Goal: Use online tool/utility: Use online tool/utility

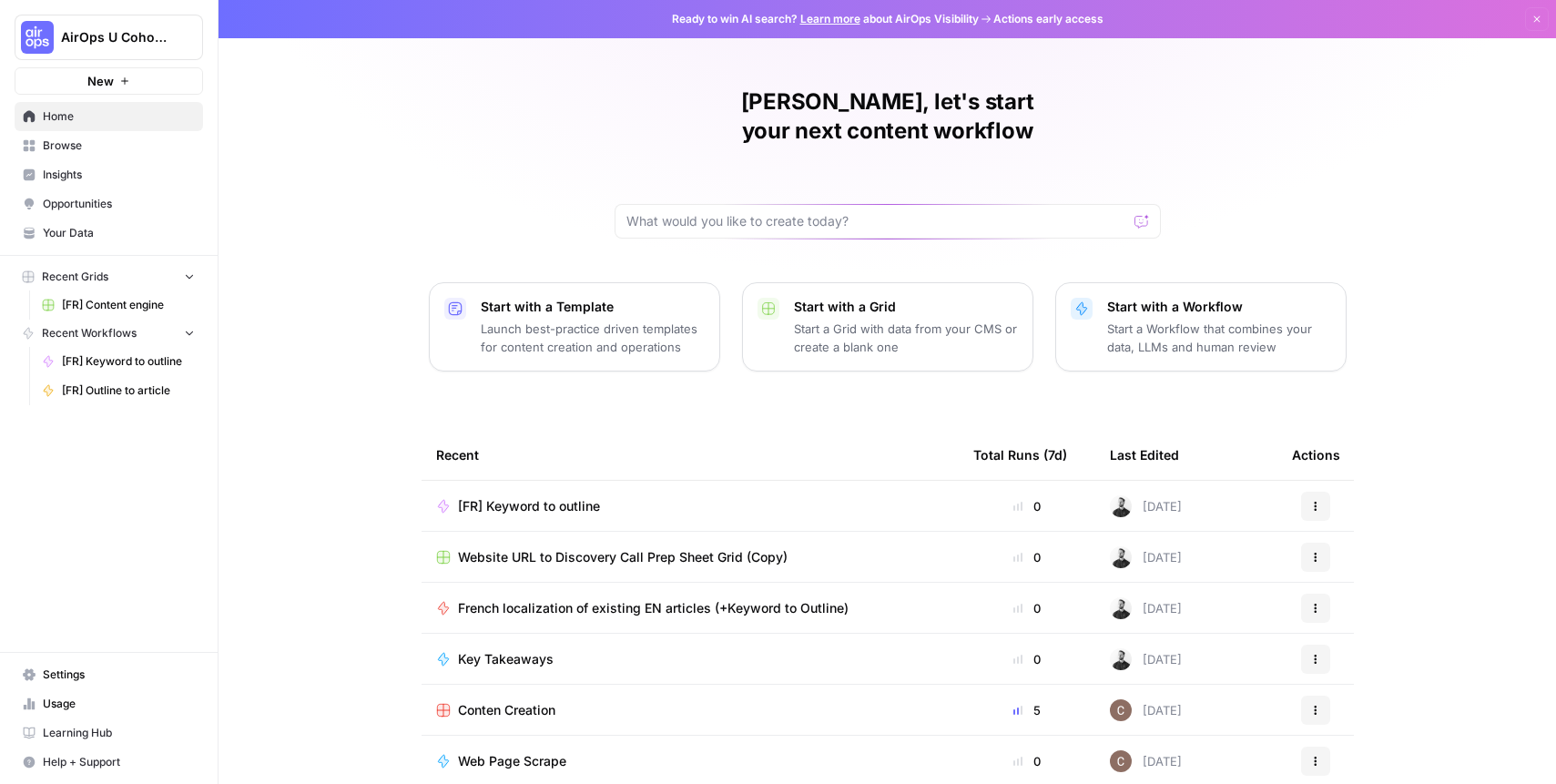
click at [1525, 11] on button "Dismiss" at bounding box center [1537, 19] width 24 height 24
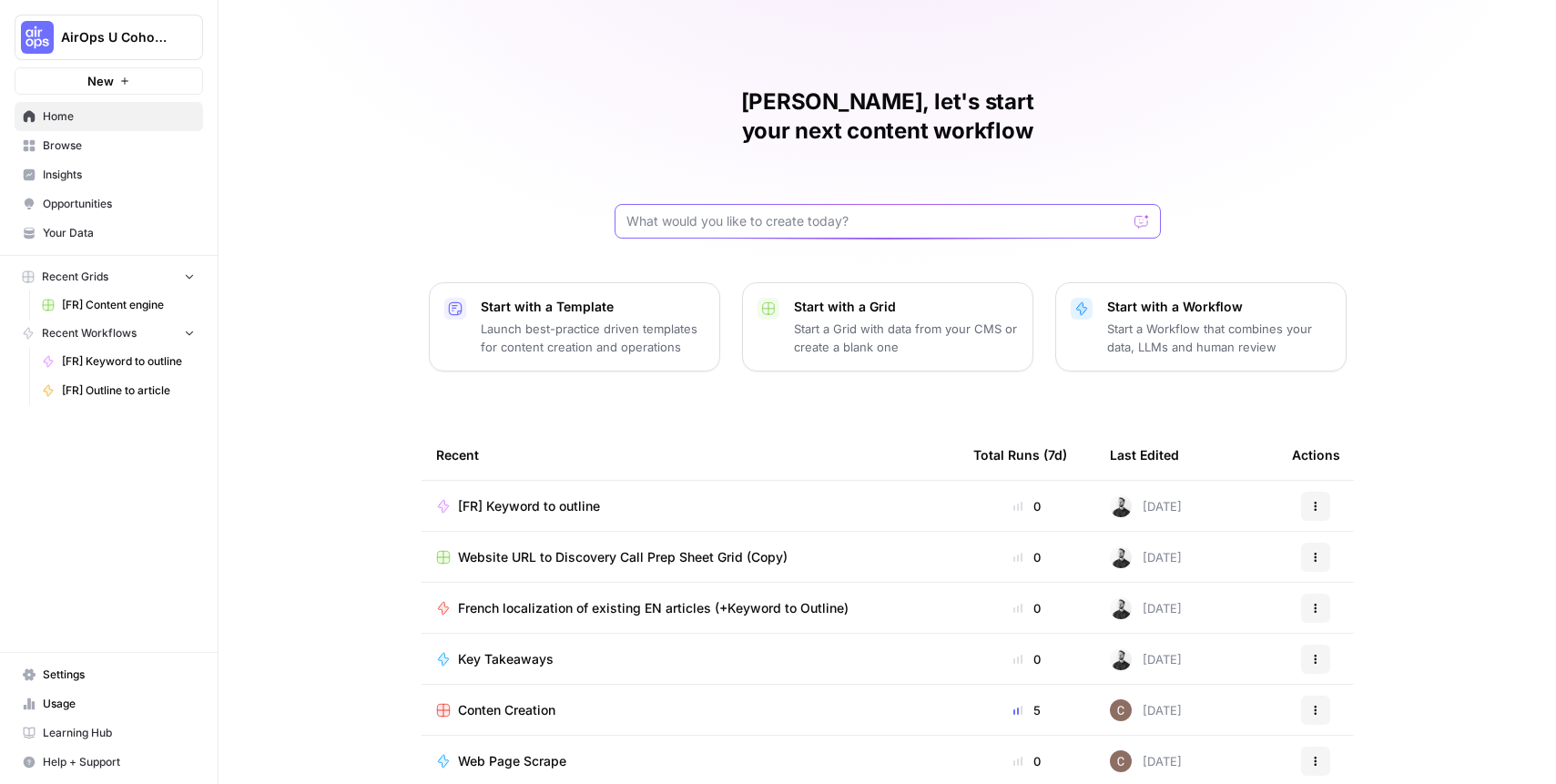
click at [806, 212] on input "text" at bounding box center [876, 220] width 500 height 18
type input "keyword idea"
click at [346, 176] on div "[PERSON_NAME], let's start your next content workflow keyword idea Send Start w…" at bounding box center [887, 433] width 1337 height 866
click at [137, 45] on span "AirOps U Cohort 1" at bounding box center [116, 36] width 110 height 18
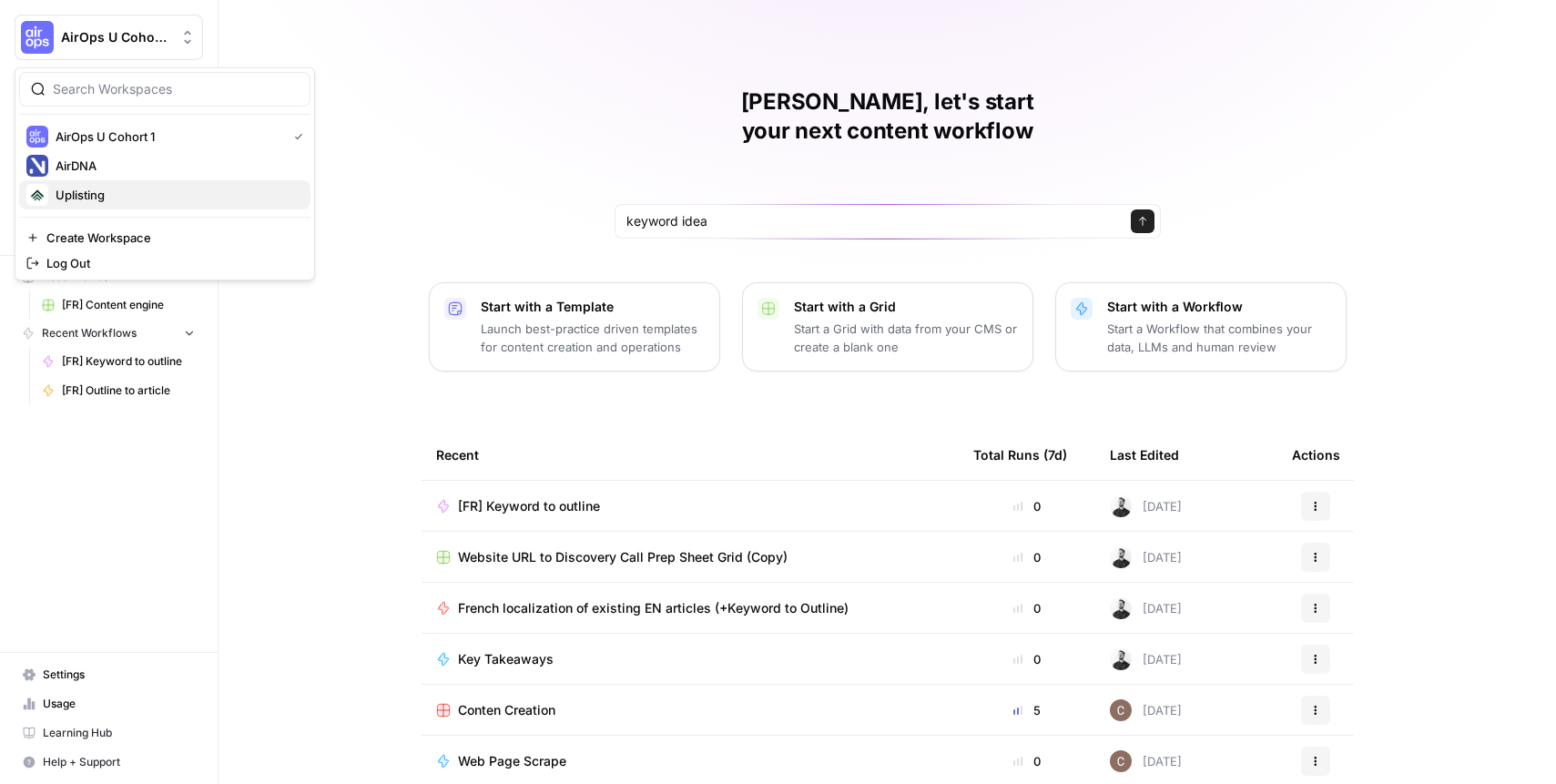
click at [140, 184] on div "Uplisting" at bounding box center [165, 195] width 277 height 22
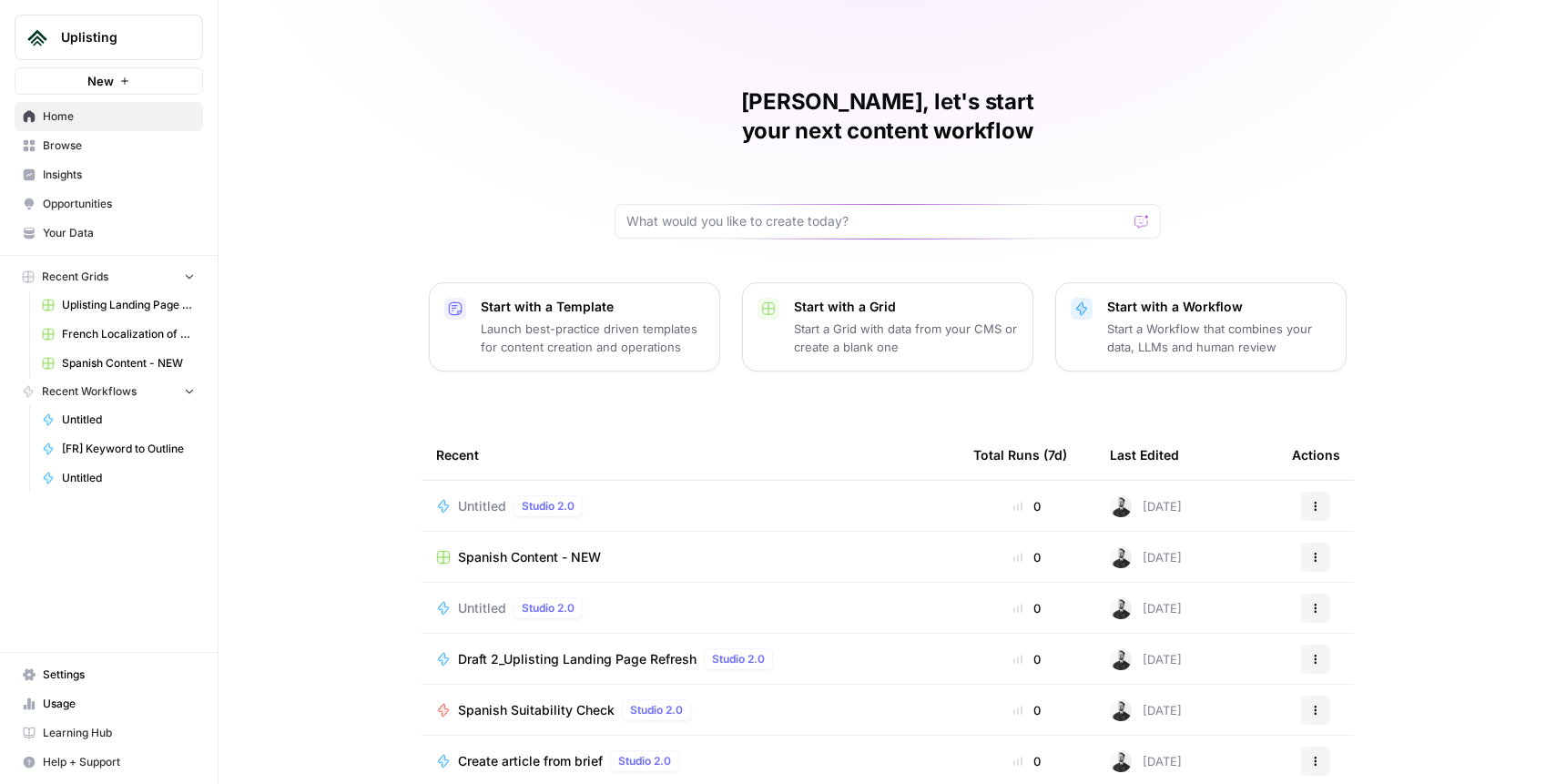
click at [88, 146] on span "Browse" at bounding box center [119, 145] width 152 height 16
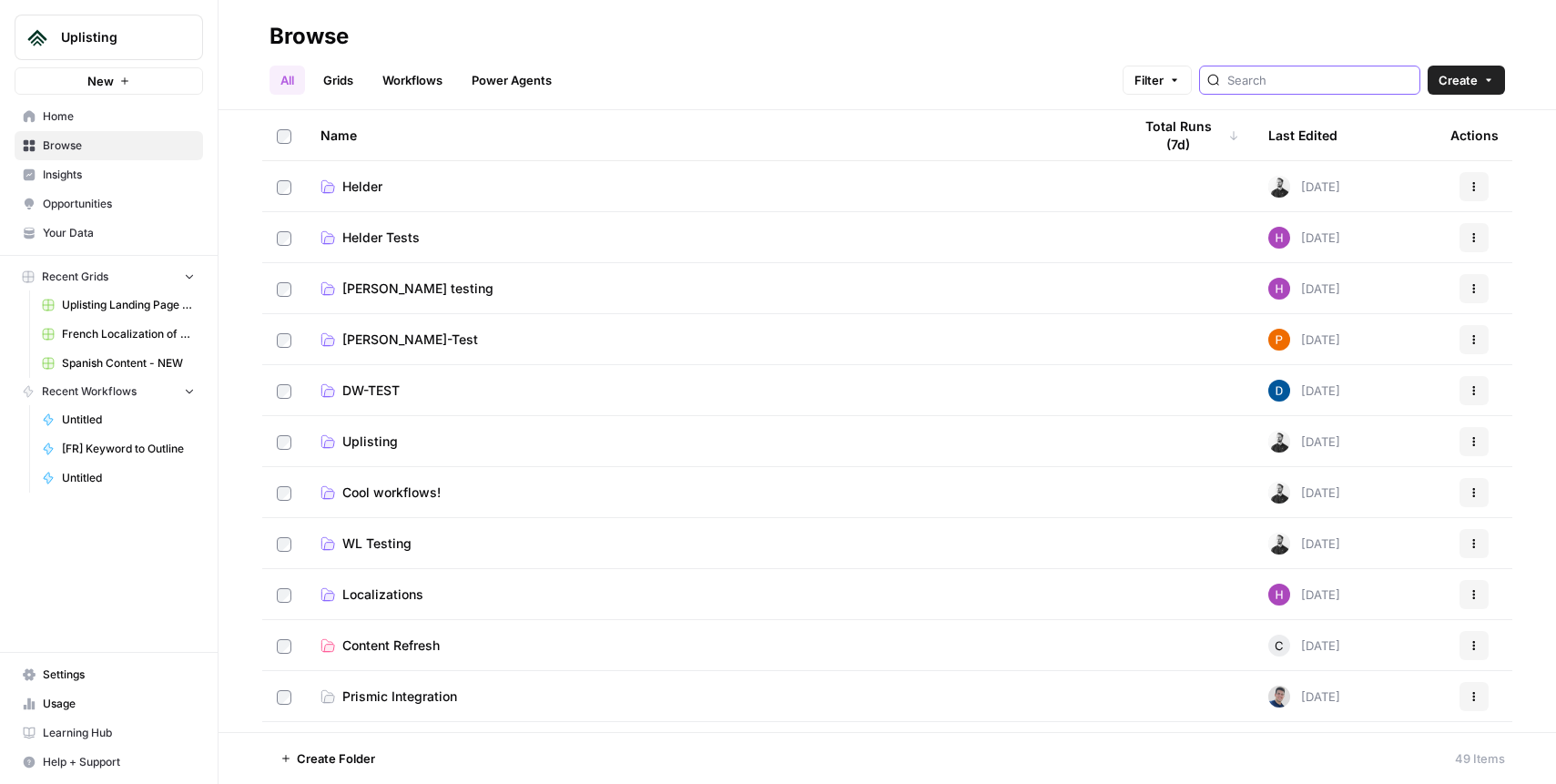
click at [1334, 81] on input "search" at bounding box center [1319, 80] width 185 height 18
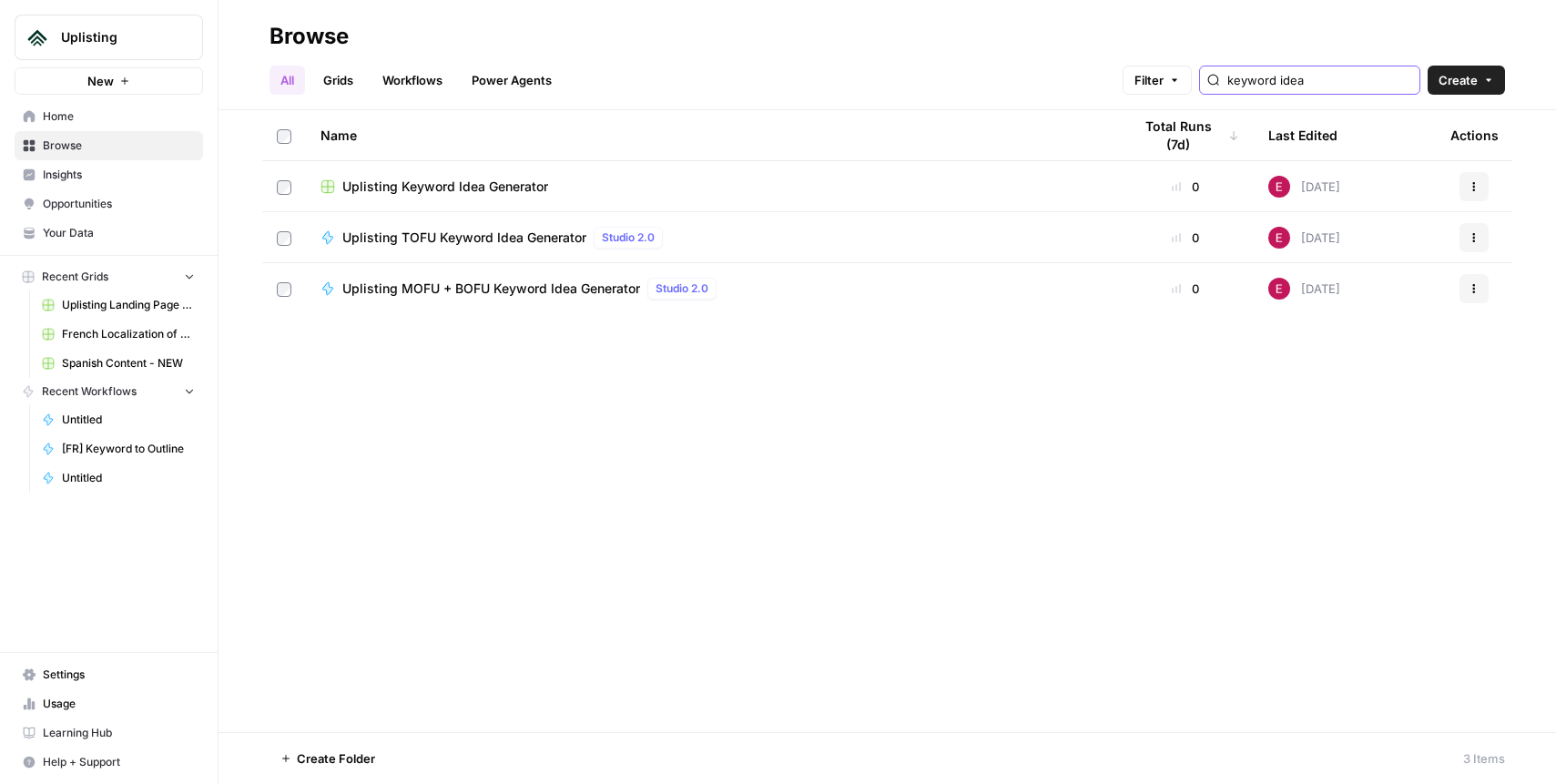
type input "keyword idea"
click at [511, 186] on span "Uplisting Keyword Idea Generator" at bounding box center [445, 186] width 206 height 18
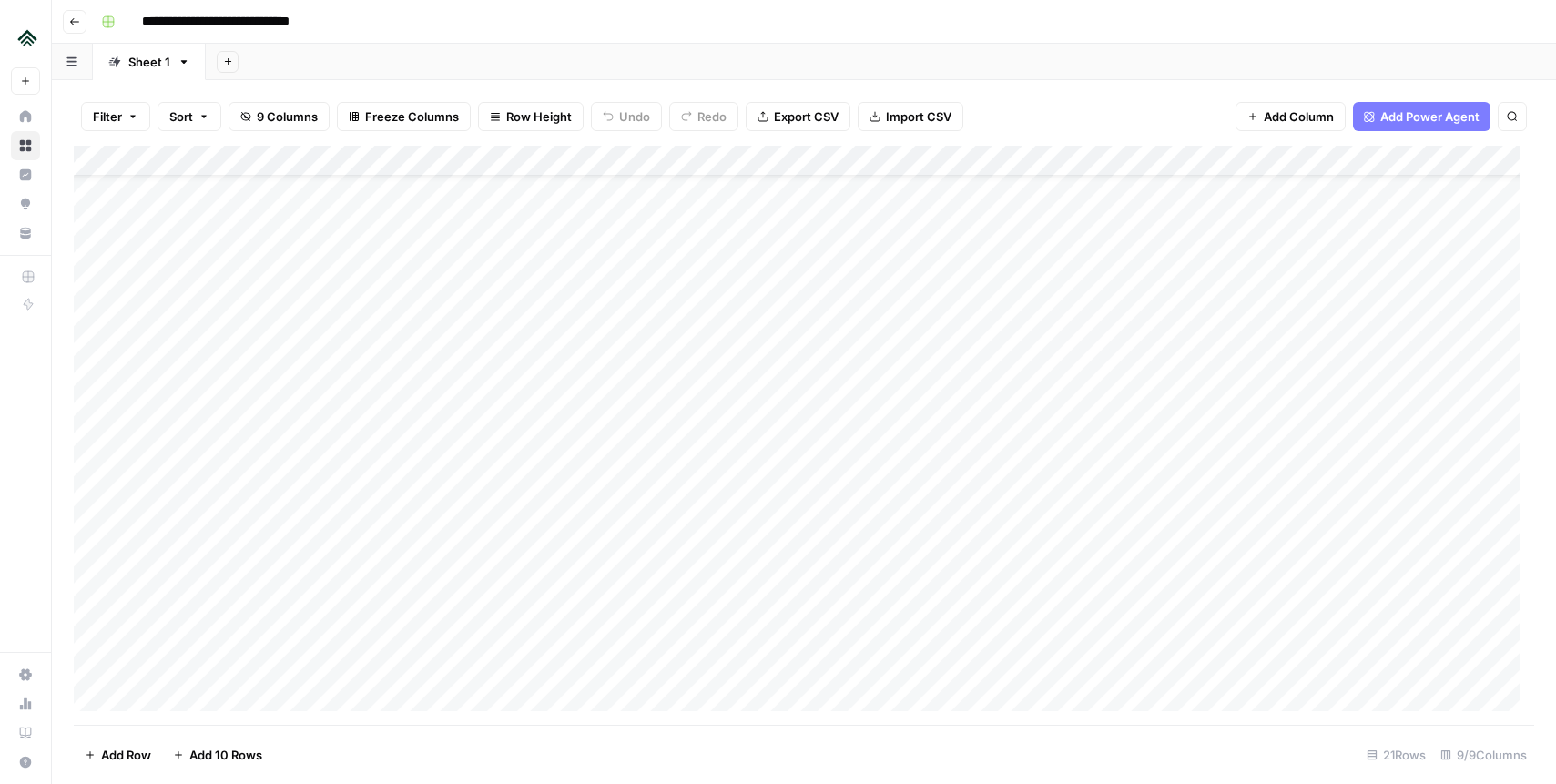
scroll to position [145, 0]
click at [205, 699] on div "Add Column" at bounding box center [804, 435] width 1461 height 579
click at [182, 698] on div "Add Column" at bounding box center [804, 435] width 1461 height 579
click at [188, 697] on div "Add Column" at bounding box center [804, 435] width 1461 height 579
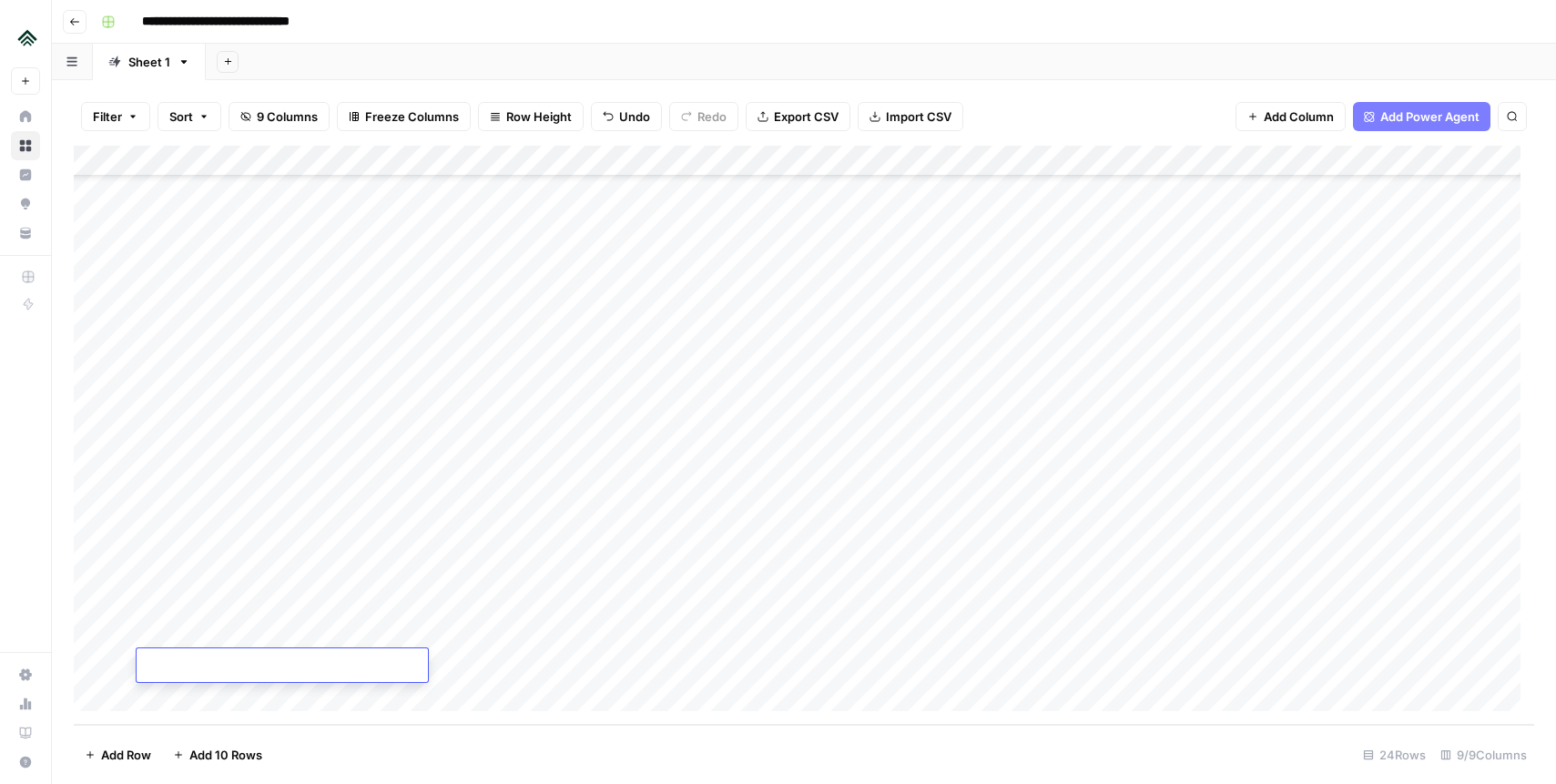
click at [191, 696] on div "Add Column" at bounding box center [804, 435] width 1461 height 579
click at [193, 696] on div "Add Column" at bounding box center [804, 435] width 1461 height 579
click at [196, 696] on div "Add Column" at bounding box center [804, 435] width 1461 height 579
click at [196, 697] on div "Add Column" at bounding box center [804, 435] width 1461 height 579
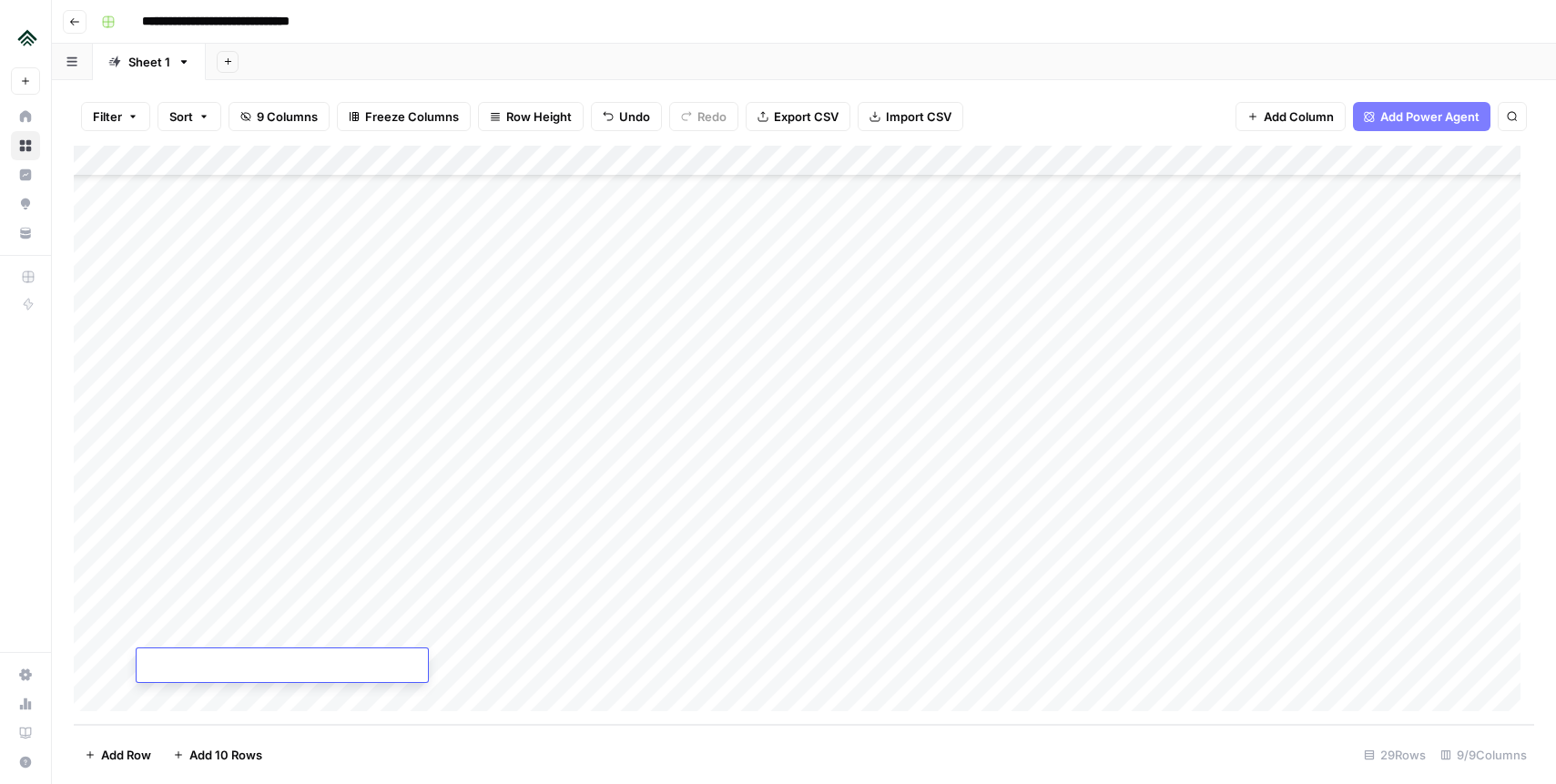
click at [196, 697] on div "Add Column" at bounding box center [804, 435] width 1461 height 579
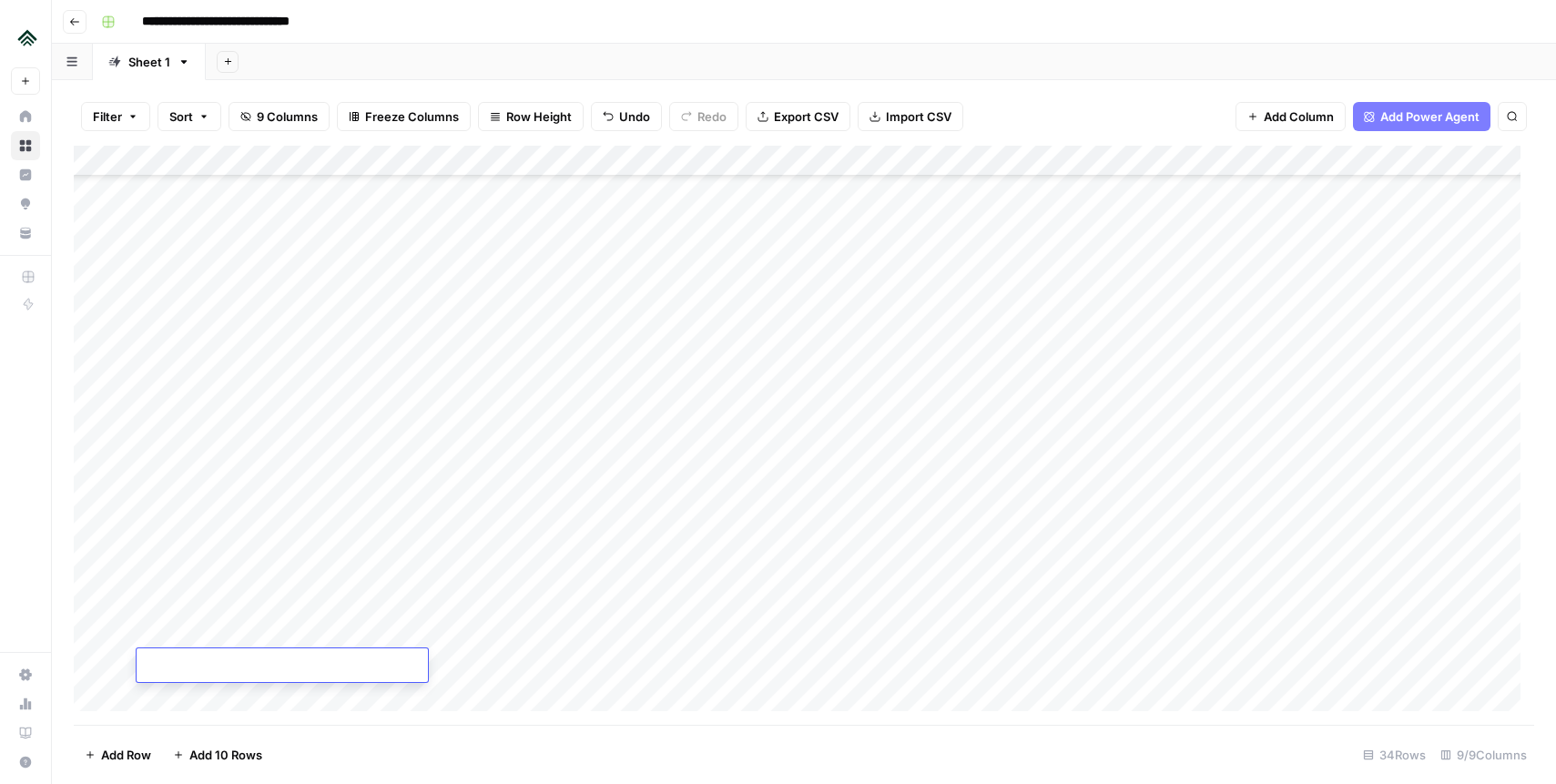
scroll to position [318, 0]
click at [385, 586] on div "Add Column" at bounding box center [804, 435] width 1461 height 579
click at [239, 566] on div "Add Column" at bounding box center [804, 435] width 1461 height 579
click at [243, 647] on div "Add Column" at bounding box center [804, 435] width 1461 height 579
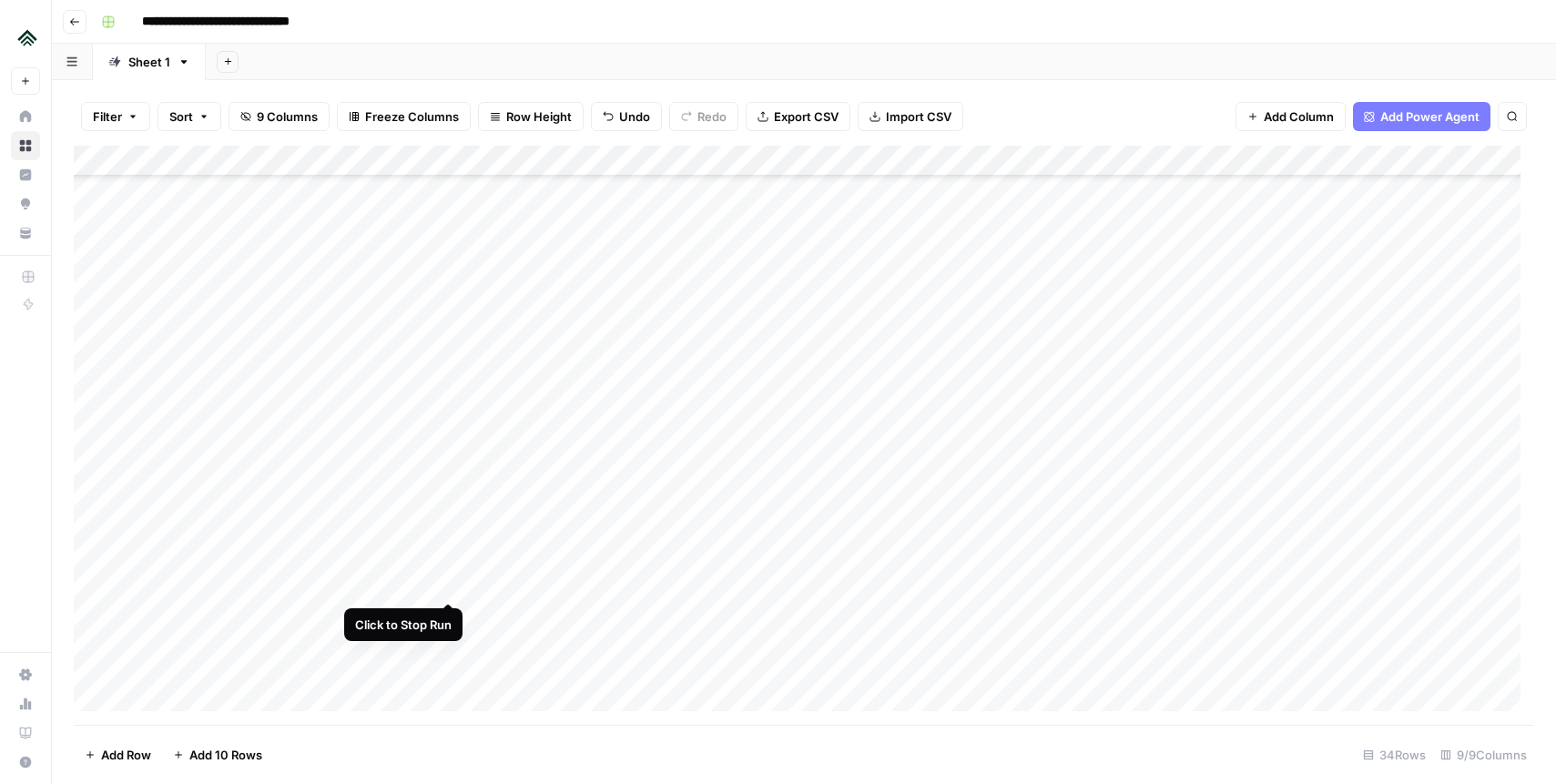
click at [448, 584] on div "Add Column" at bounding box center [804, 435] width 1461 height 579
click at [235, 393] on div "Add Column" at bounding box center [804, 435] width 1461 height 579
type textarea "**********"
click at [207, 463] on div "Add Column" at bounding box center [804, 435] width 1461 height 579
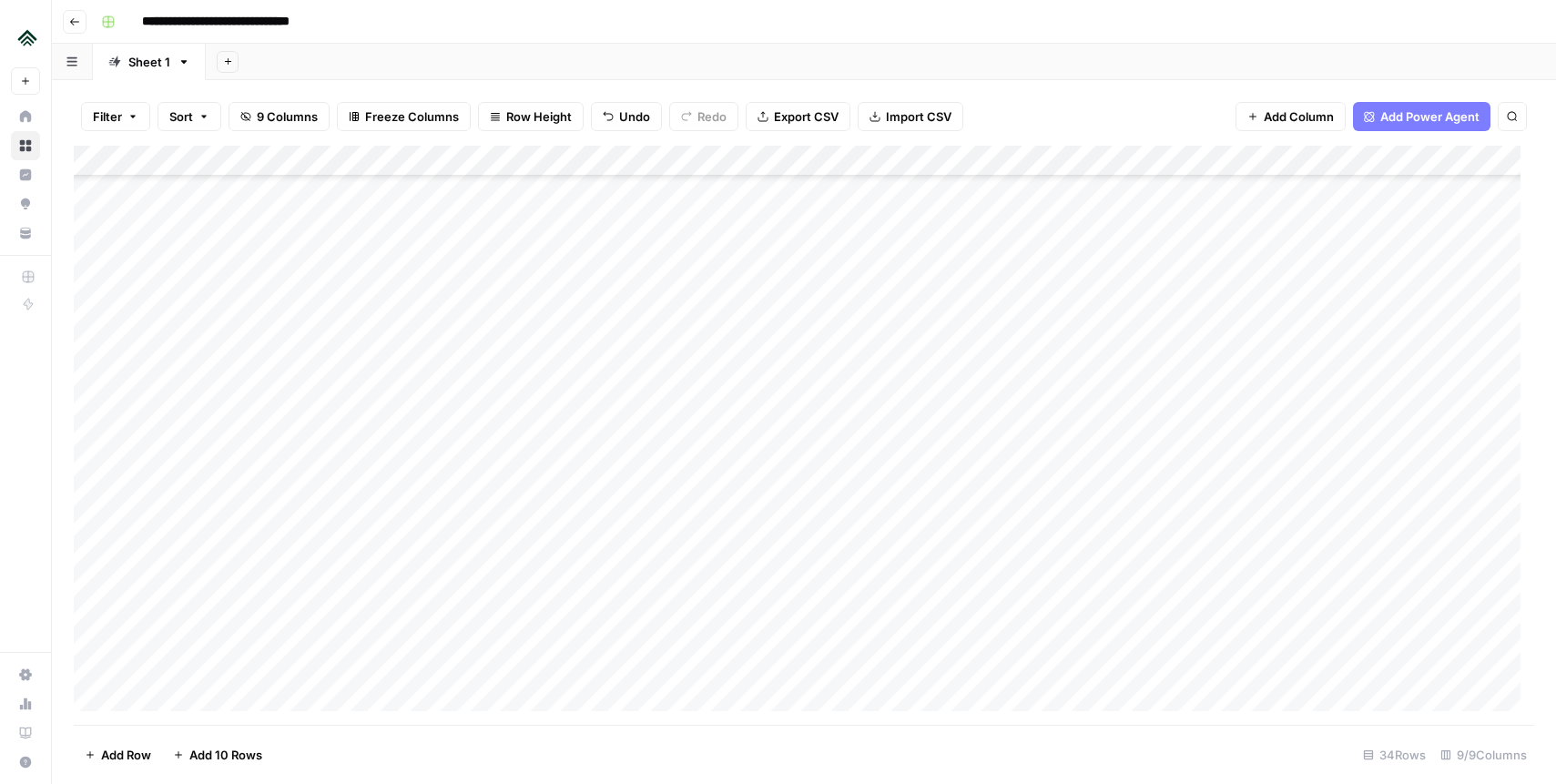
scroll to position [547, 0]
click at [245, 327] on div "Add Column" at bounding box center [804, 435] width 1461 height 579
click at [247, 364] on div "Add Column" at bounding box center [804, 435] width 1461 height 579
click at [242, 333] on div "Add Column" at bounding box center [804, 435] width 1461 height 579
click at [242, 332] on div "Add Column" at bounding box center [804, 435] width 1461 height 579
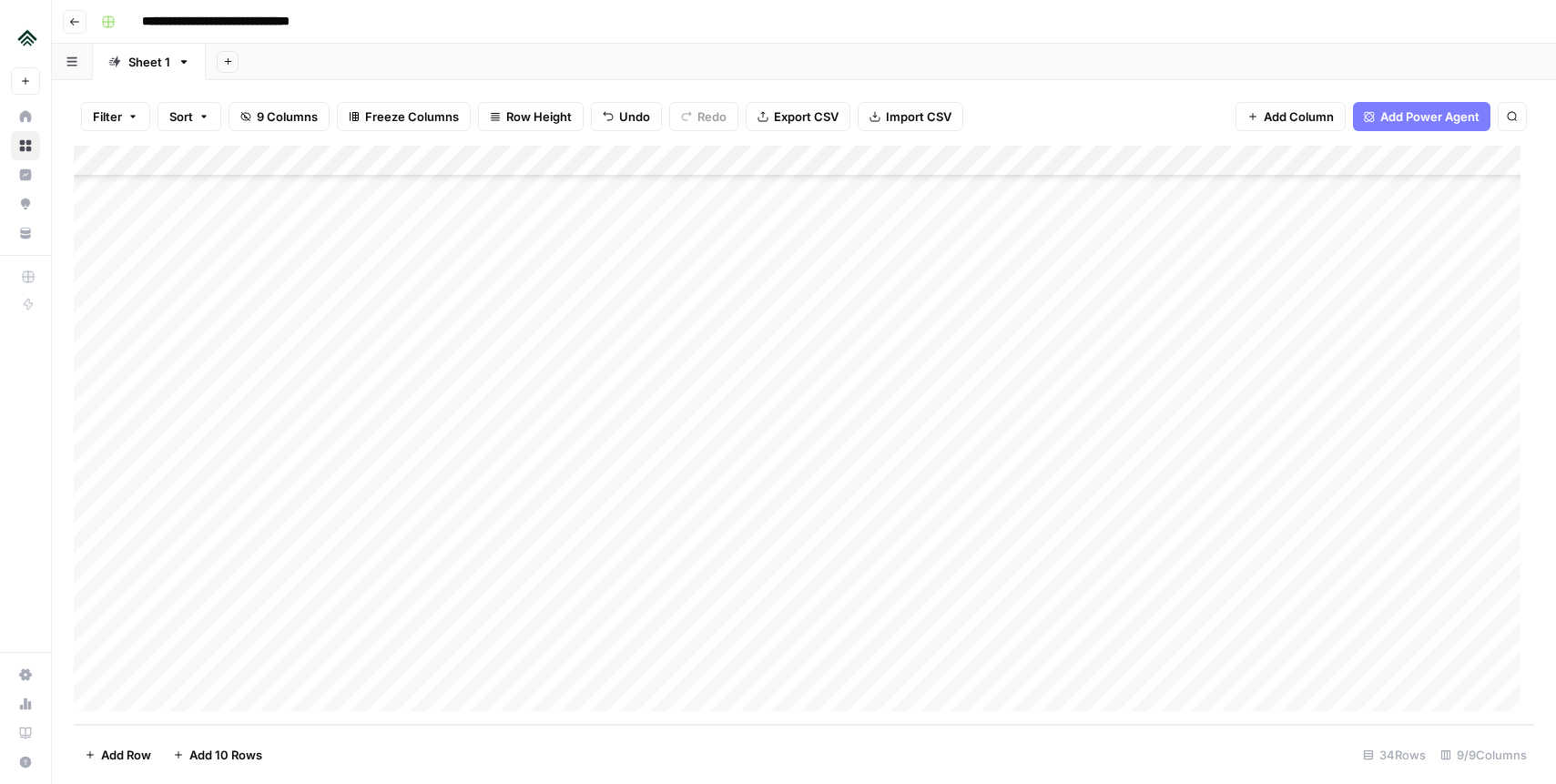
click at [250, 326] on div "Add Column" at bounding box center [804, 435] width 1461 height 579
click at [239, 384] on div "Add Column" at bounding box center [804, 435] width 1461 height 579
click at [240, 357] on div "Add Column" at bounding box center [804, 435] width 1461 height 579
click at [374, 292] on div "Add Column" at bounding box center [804, 435] width 1461 height 579
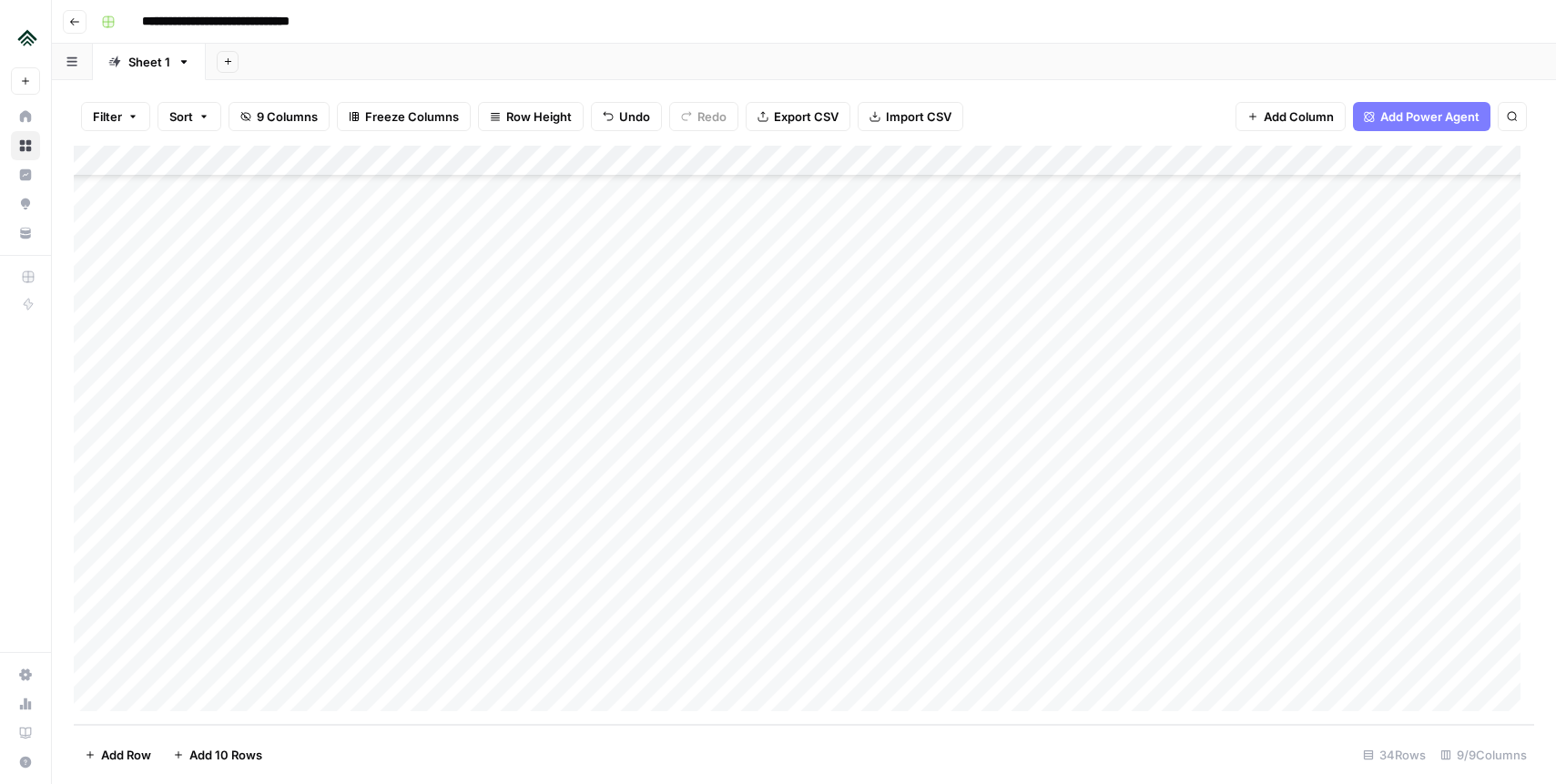
click at [378, 324] on div "Add Column" at bounding box center [804, 435] width 1461 height 579
click at [223, 369] on div "Add Column" at bounding box center [804, 435] width 1461 height 579
click at [210, 352] on div "Add Column" at bounding box center [804, 435] width 1461 height 579
click at [552, 369] on div "Add Column" at bounding box center [804, 435] width 1461 height 579
click at [449, 355] on div "Add Column" at bounding box center [804, 435] width 1461 height 579
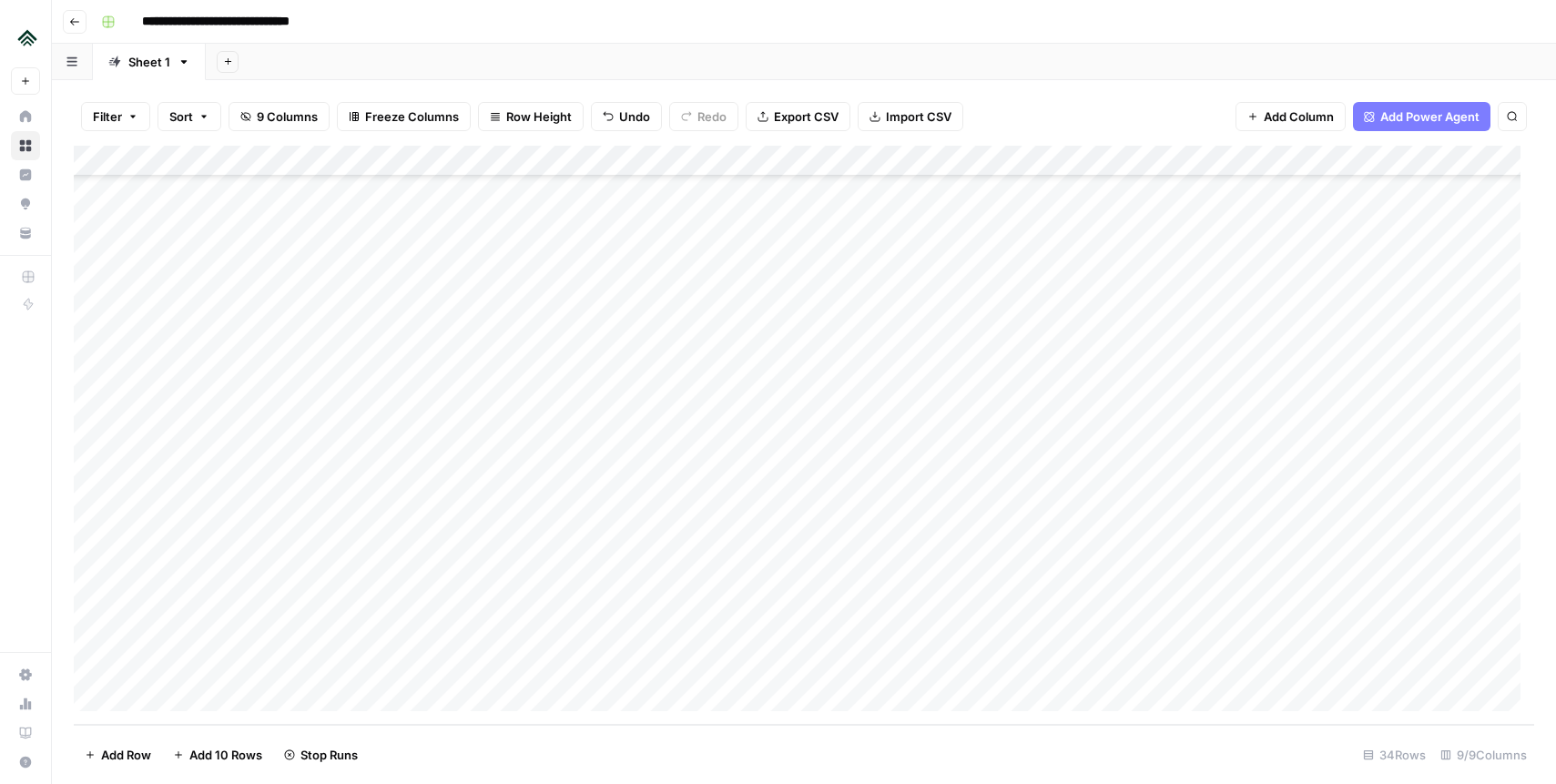
click at [1163, 289] on div "Add Column" at bounding box center [804, 435] width 1461 height 579
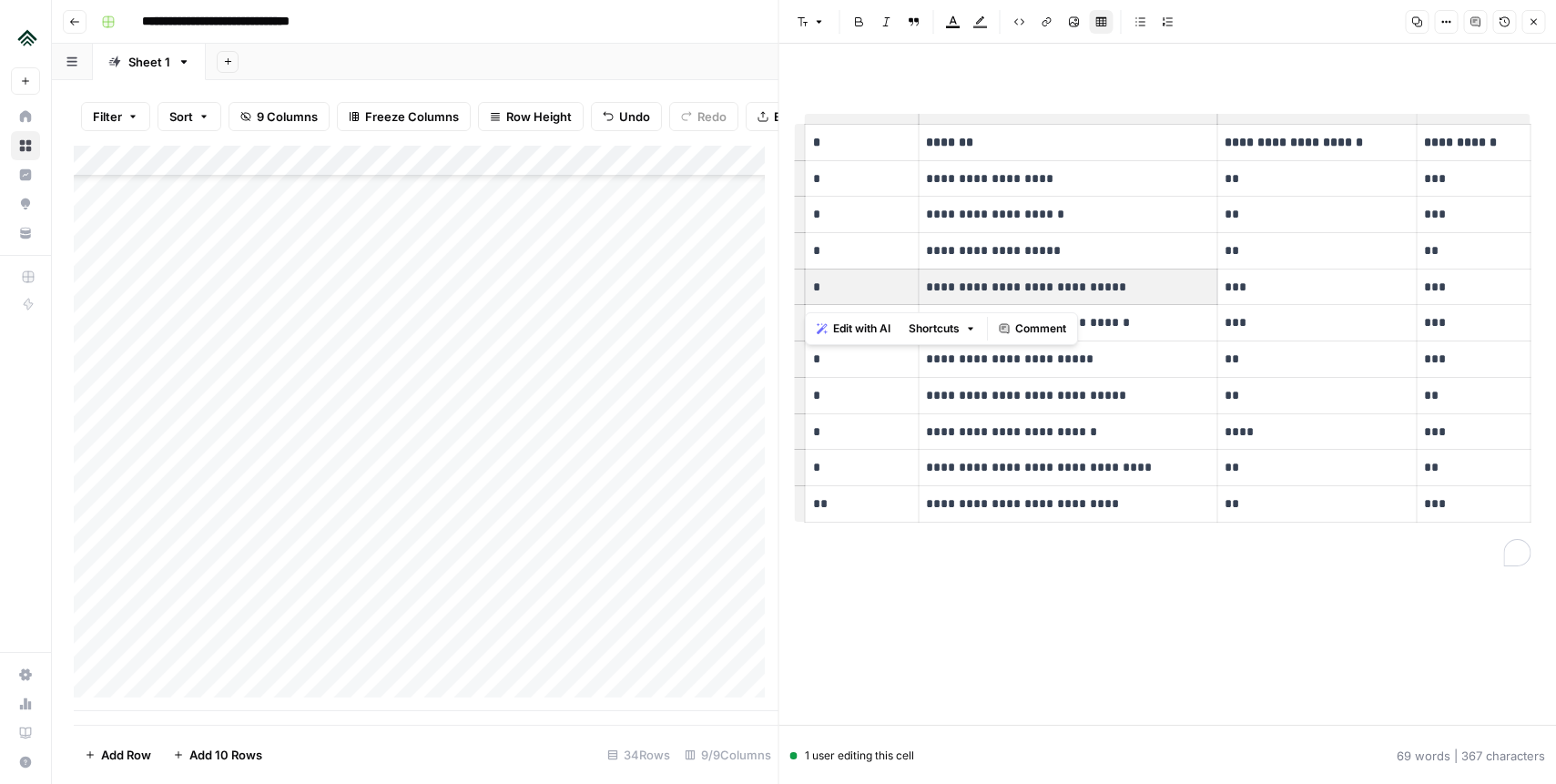
drag, startPoint x: 1150, startPoint y: 284, endPoint x: 917, endPoint y: 281, distance: 233.0
click at [917, 281] on tr "**********" at bounding box center [1168, 287] width 726 height 36
click at [1069, 279] on p "**********" at bounding box center [1067, 288] width 283 height 21
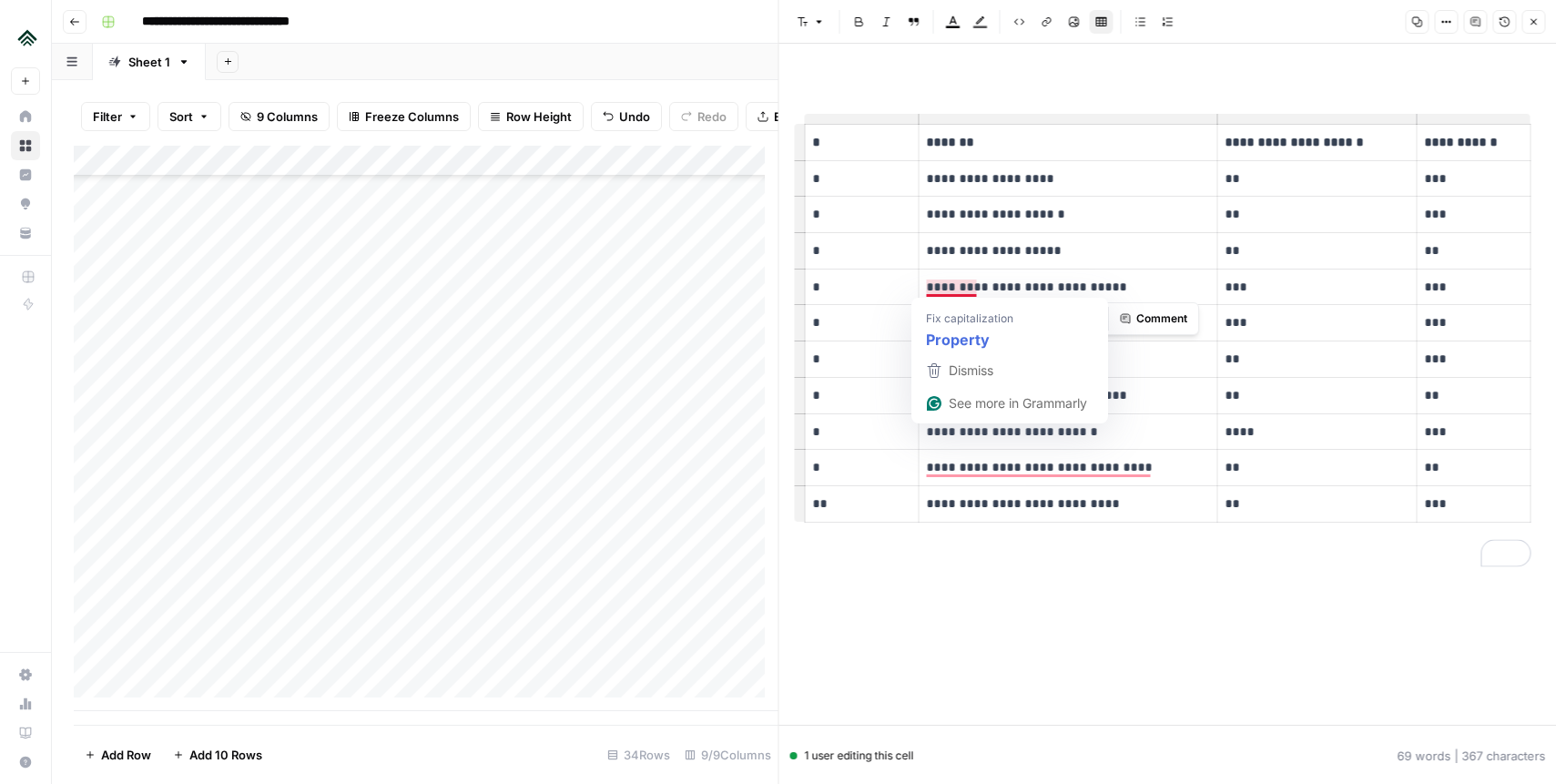
drag, startPoint x: 1155, startPoint y: 285, endPoint x: 928, endPoint y: 286, distance: 227.0
click at [928, 286] on p "**********" at bounding box center [1067, 288] width 283 height 21
copy p "**********"
